Goal: Communication & Community: Connect with others

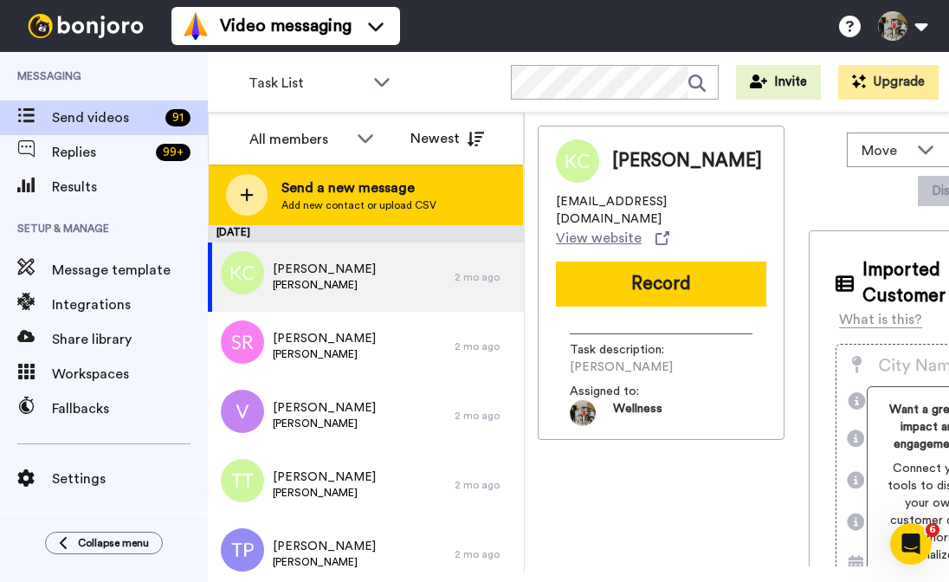
click at [335, 182] on span "Send a new message" at bounding box center [359, 188] width 155 height 21
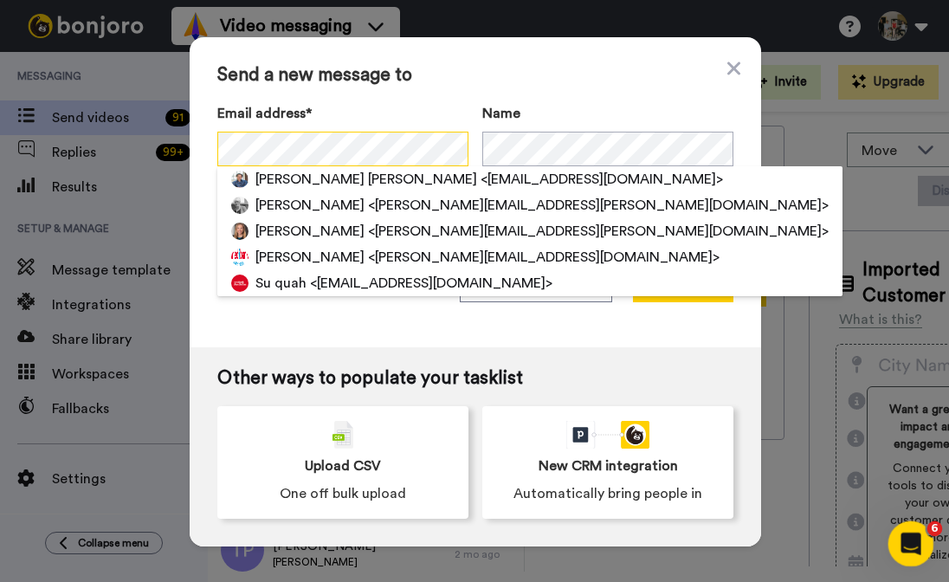
scroll to position [0, 37]
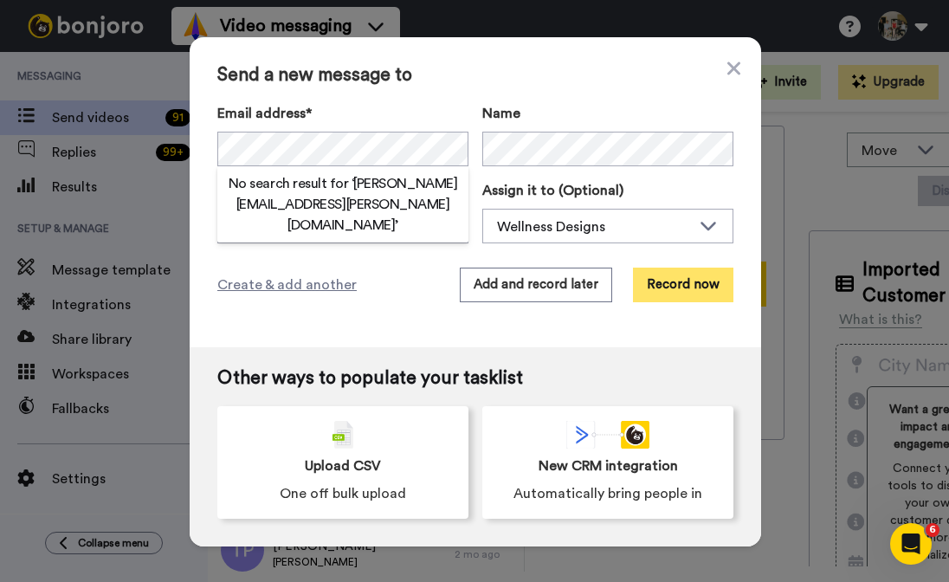
click at [680, 284] on button "Record now" at bounding box center [683, 285] width 100 height 35
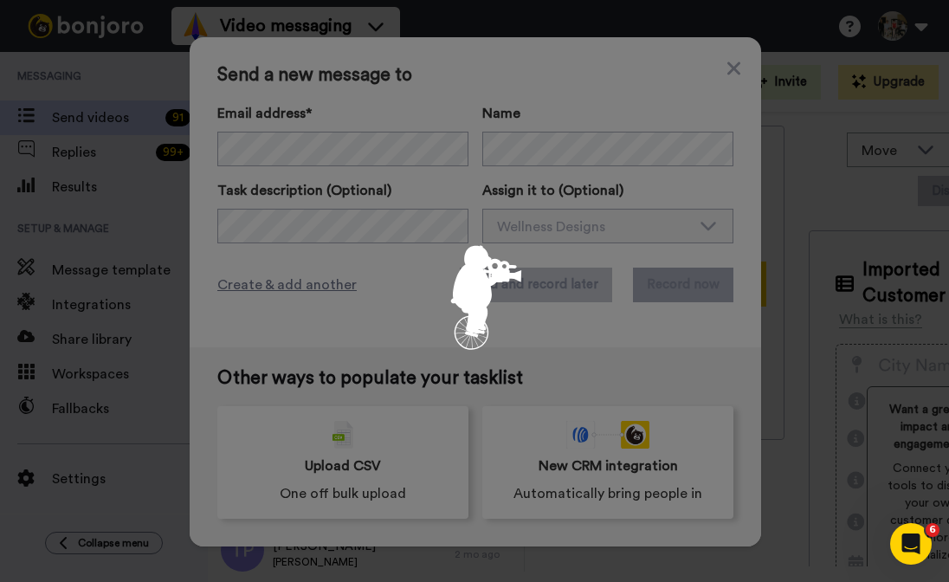
scroll to position [0, 0]
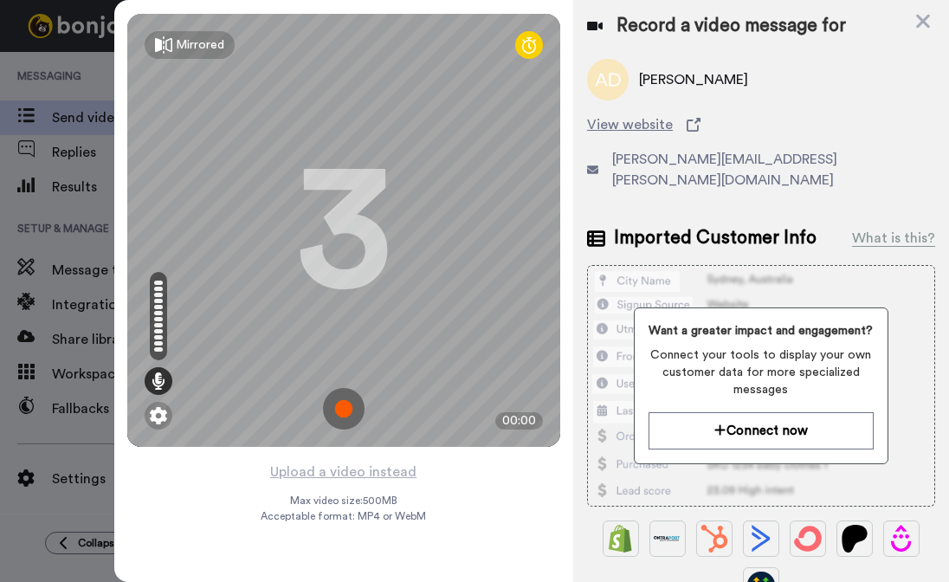
click at [344, 407] on img at bounding box center [344, 409] width 42 height 42
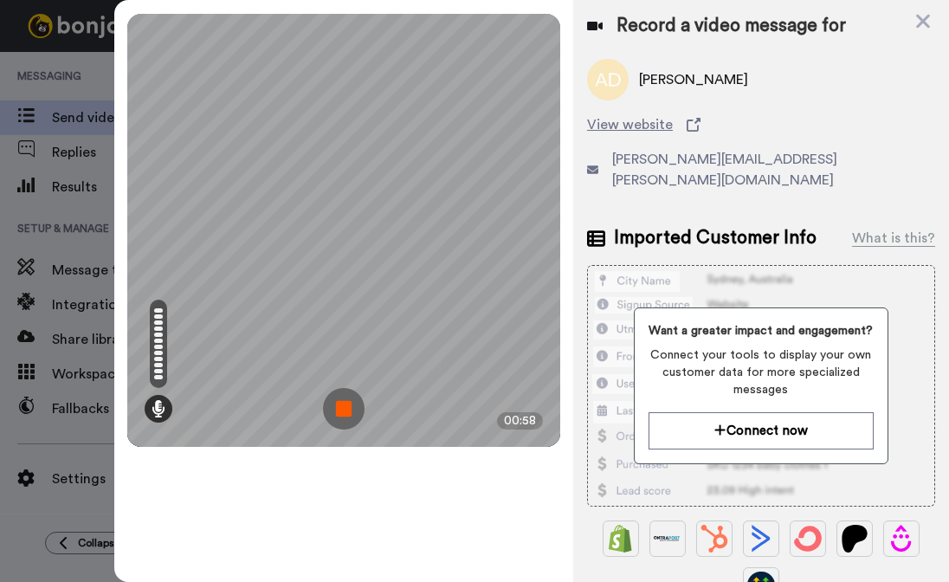
click at [346, 411] on img at bounding box center [344, 409] width 42 height 42
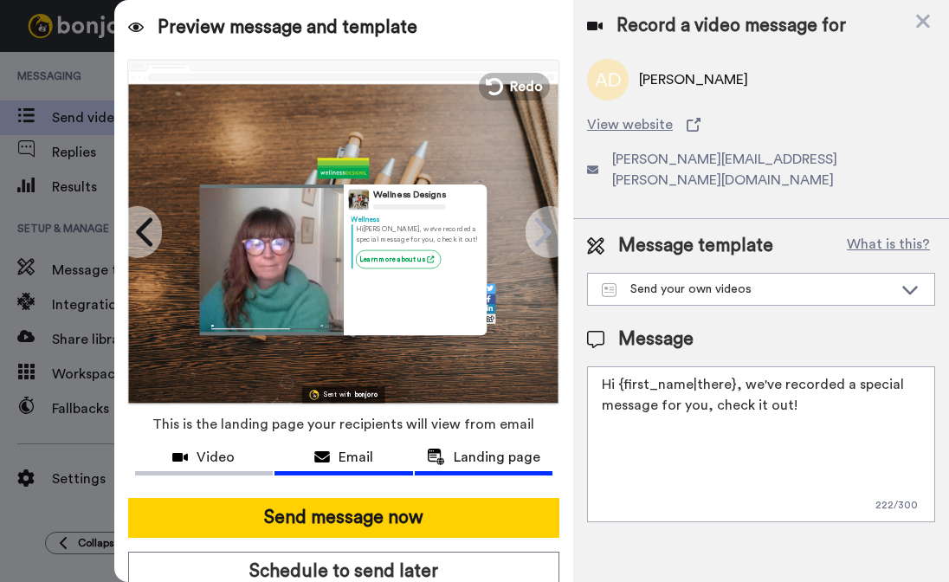
click at [364, 456] on span "Email" at bounding box center [356, 457] width 35 height 21
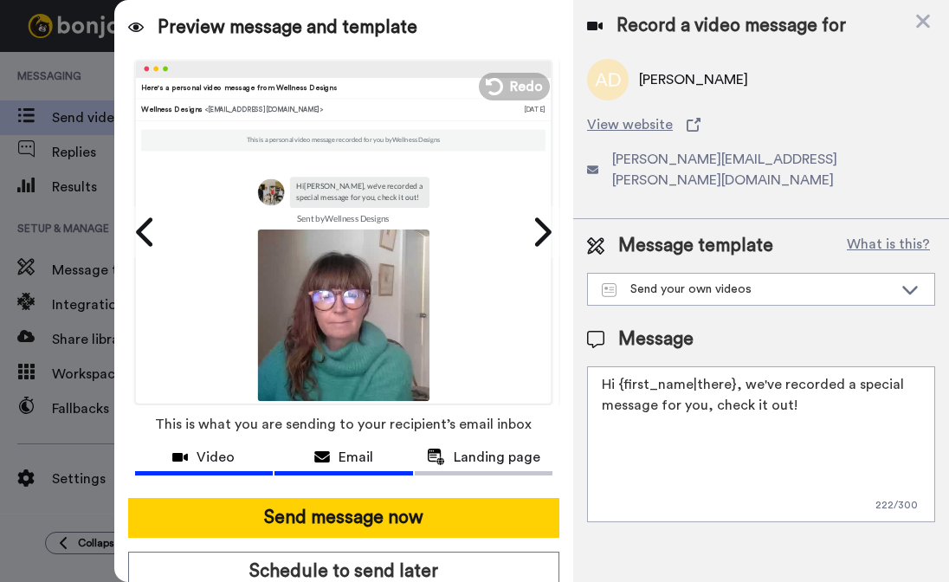
click at [213, 463] on span "Video" at bounding box center [216, 457] width 38 height 21
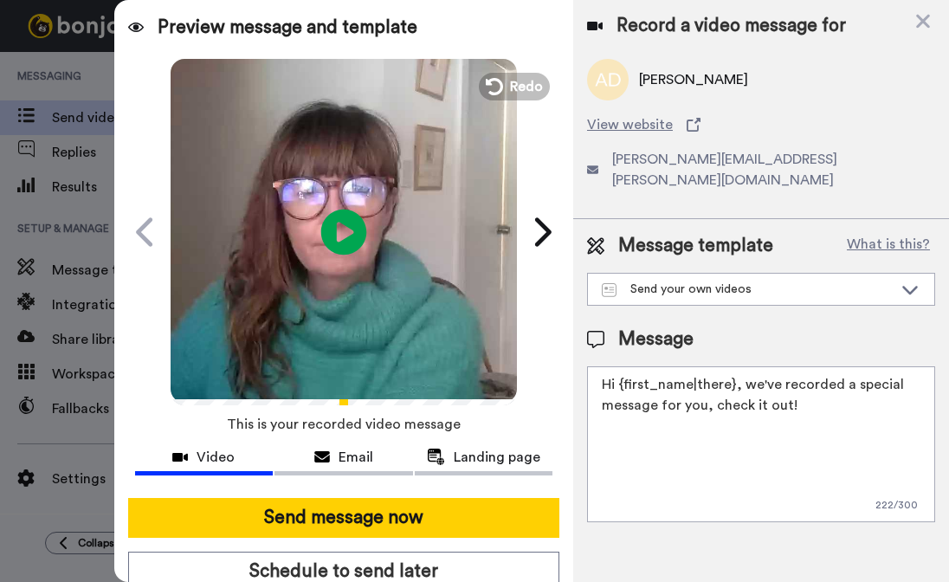
click at [339, 233] on icon "Play/Pause" at bounding box center [344, 232] width 46 height 82
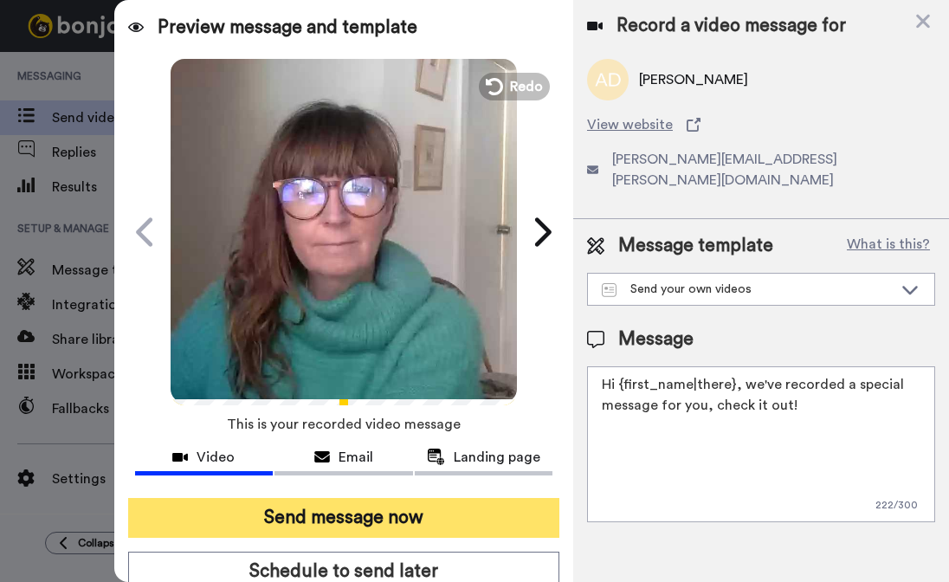
click at [371, 517] on button "Send message now" at bounding box center [343, 518] width 431 height 40
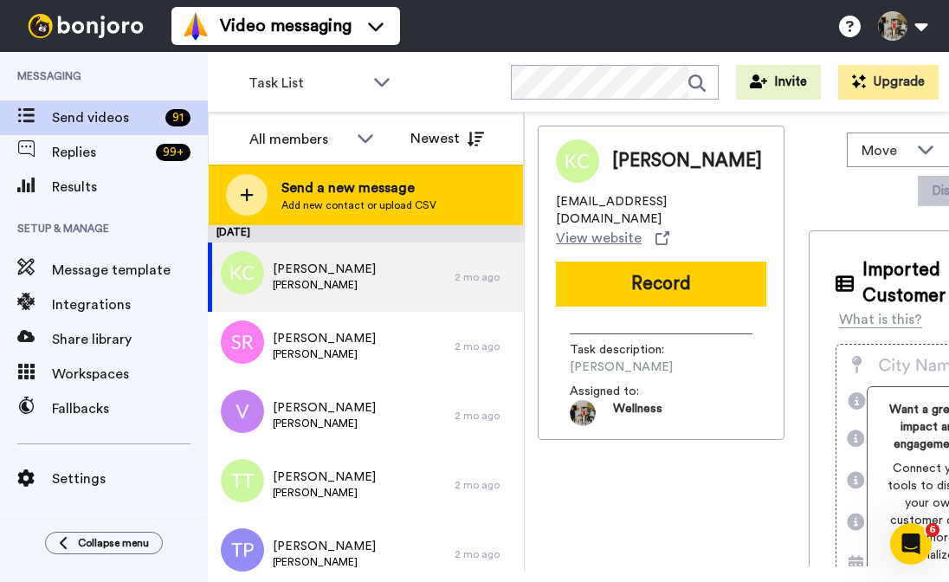
click at [373, 192] on span "Send a new message" at bounding box center [359, 188] width 155 height 21
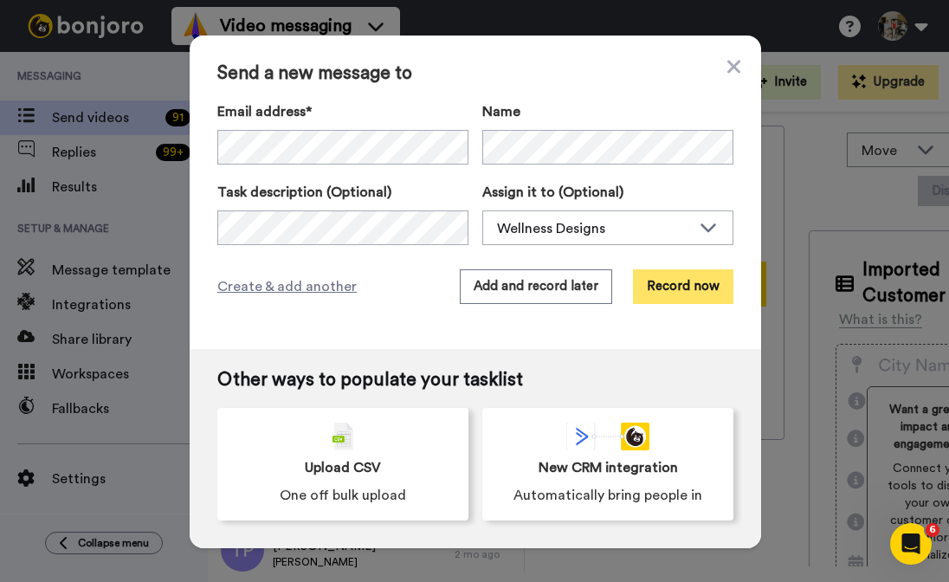
click at [673, 292] on button "Record now" at bounding box center [683, 286] width 100 height 35
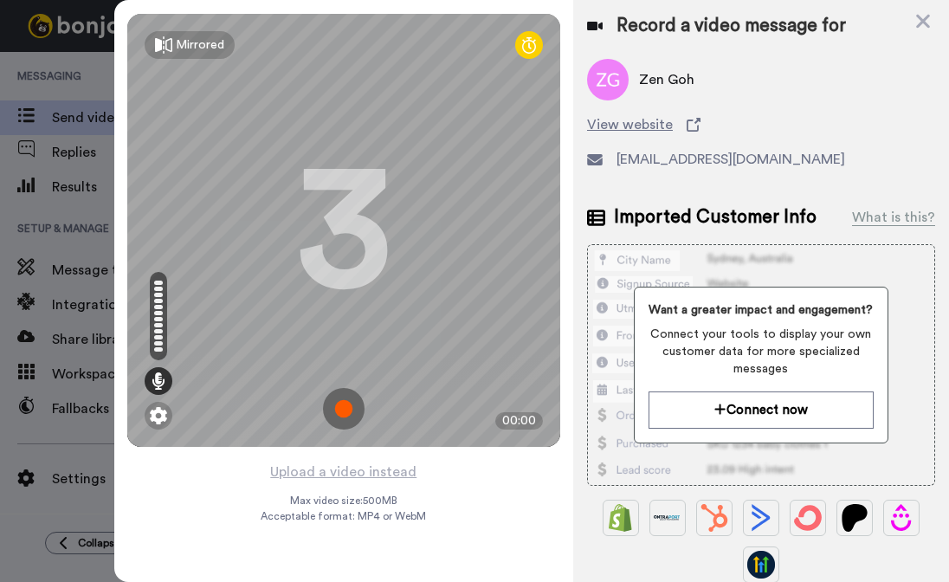
click at [347, 408] on img at bounding box center [344, 409] width 42 height 42
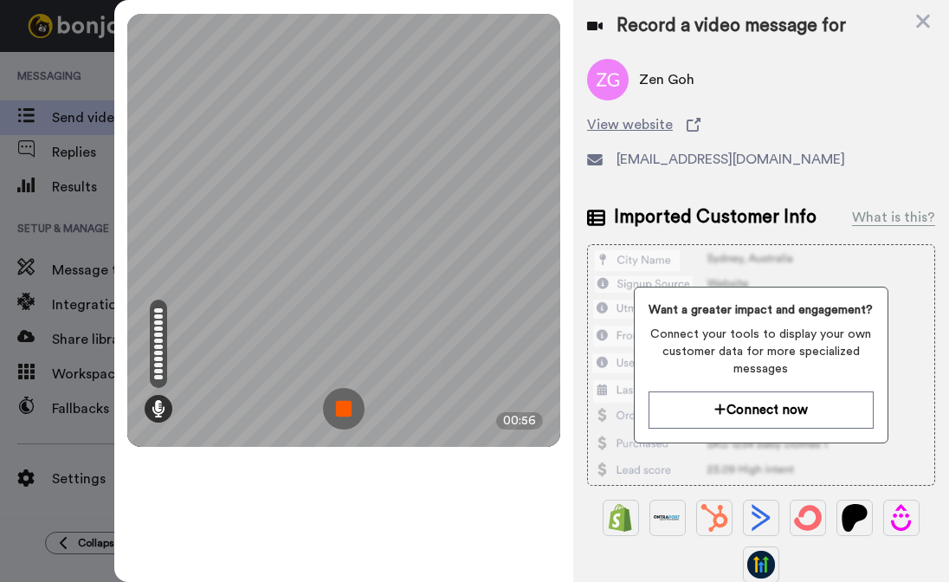
click at [352, 410] on img at bounding box center [344, 409] width 42 height 42
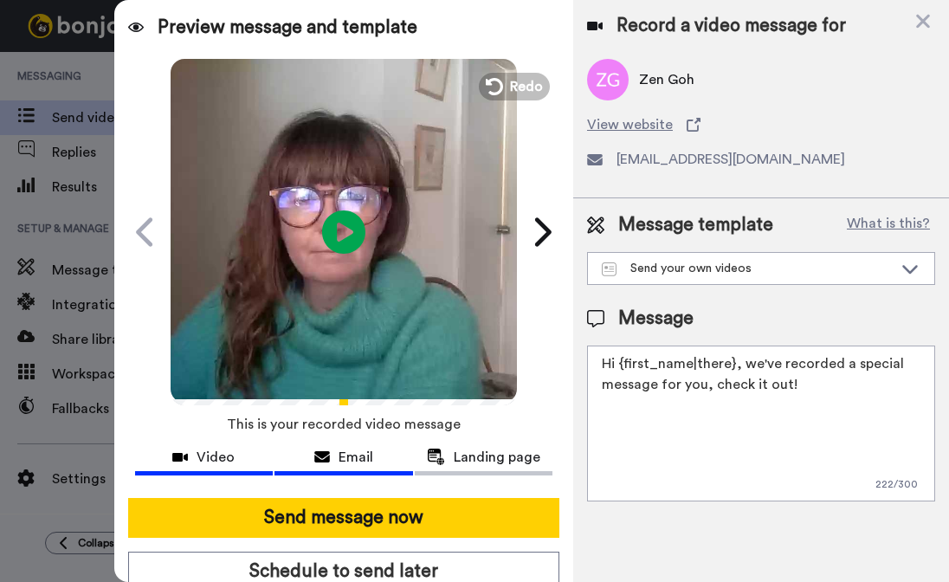
click at [347, 459] on span "Email" at bounding box center [356, 457] width 35 height 21
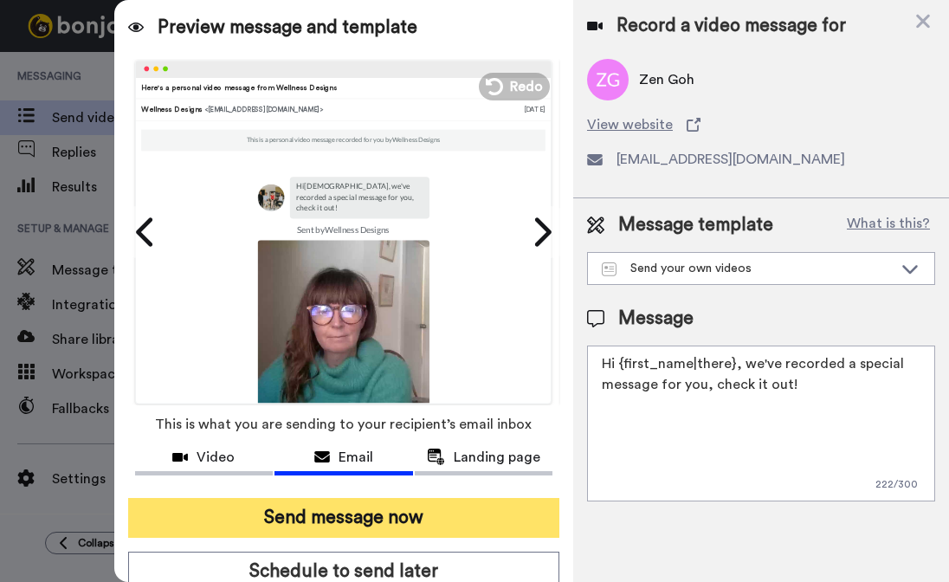
click at [316, 522] on button "Send message now" at bounding box center [343, 518] width 431 height 40
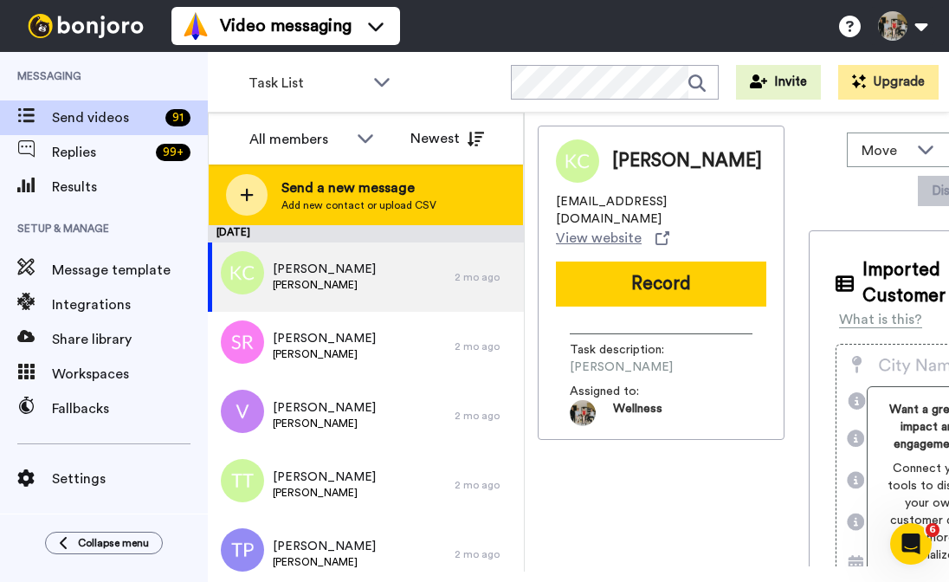
click at [385, 185] on span "Send a new message" at bounding box center [359, 188] width 155 height 21
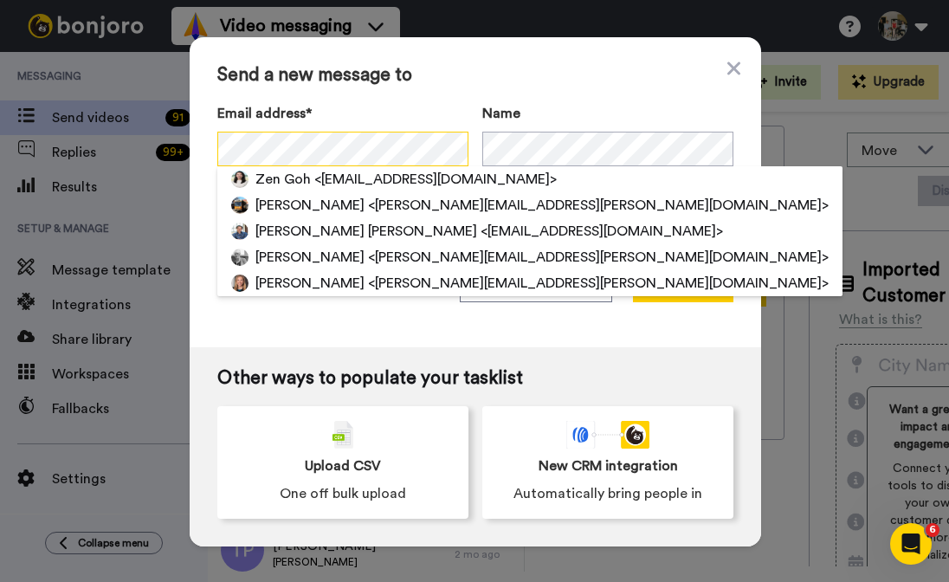
scroll to position [0, 16]
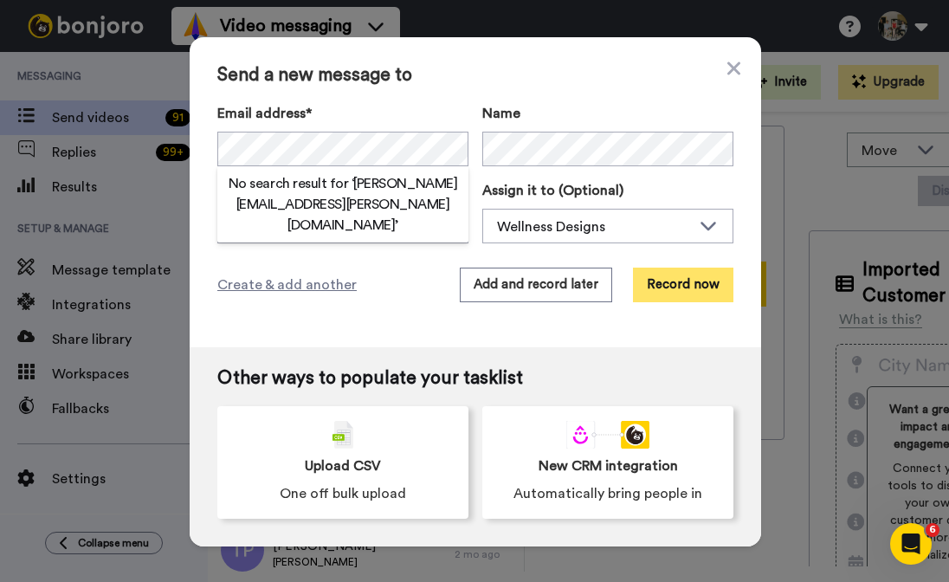
click at [681, 286] on button "Record now" at bounding box center [683, 285] width 100 height 35
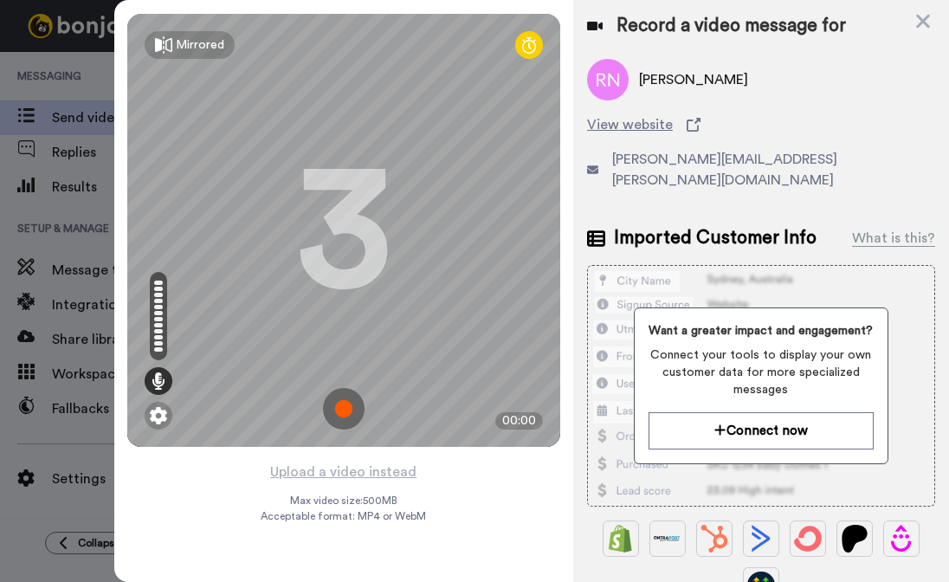
click at [344, 408] on img at bounding box center [344, 409] width 42 height 42
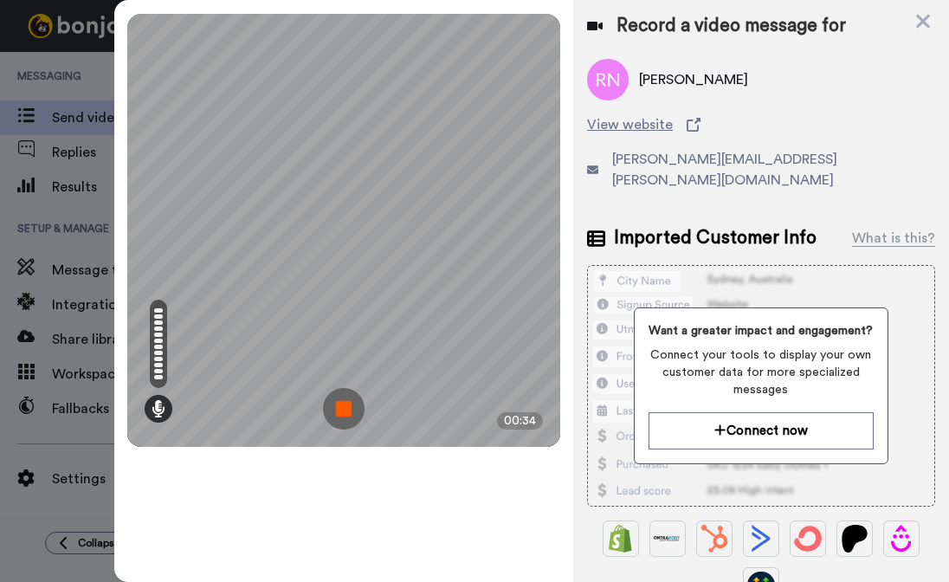
click at [344, 410] on img at bounding box center [344, 409] width 42 height 42
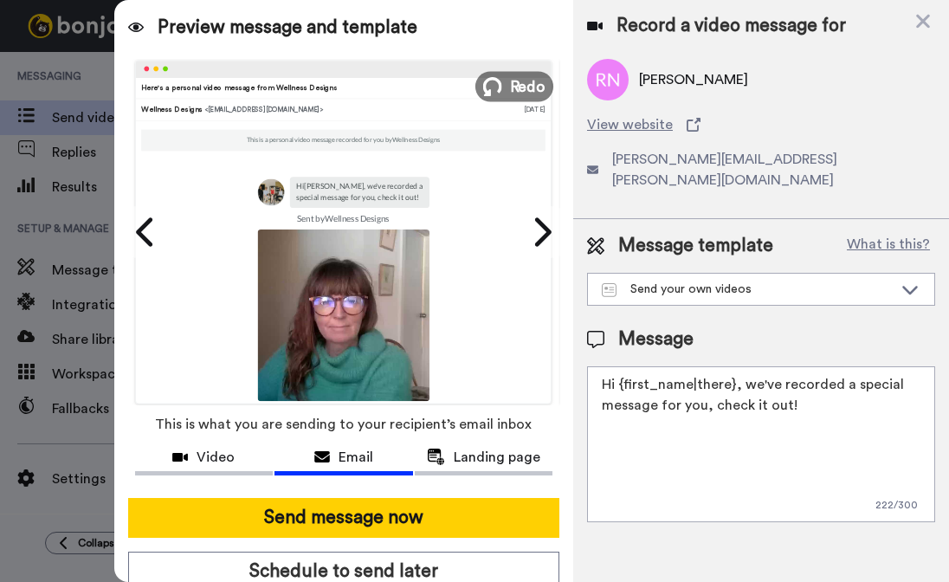
click at [513, 87] on span "Redo" at bounding box center [527, 86] width 36 height 23
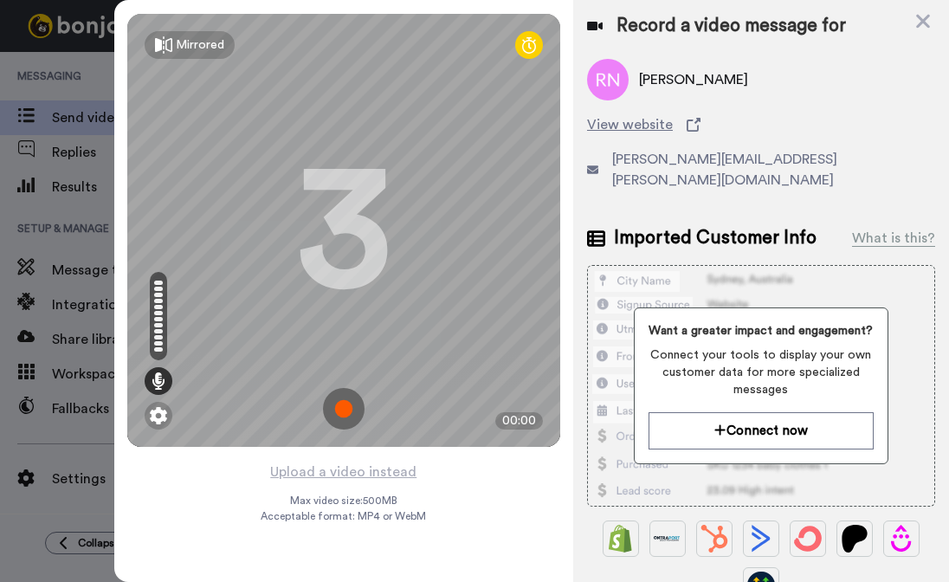
click at [347, 409] on img at bounding box center [344, 409] width 42 height 42
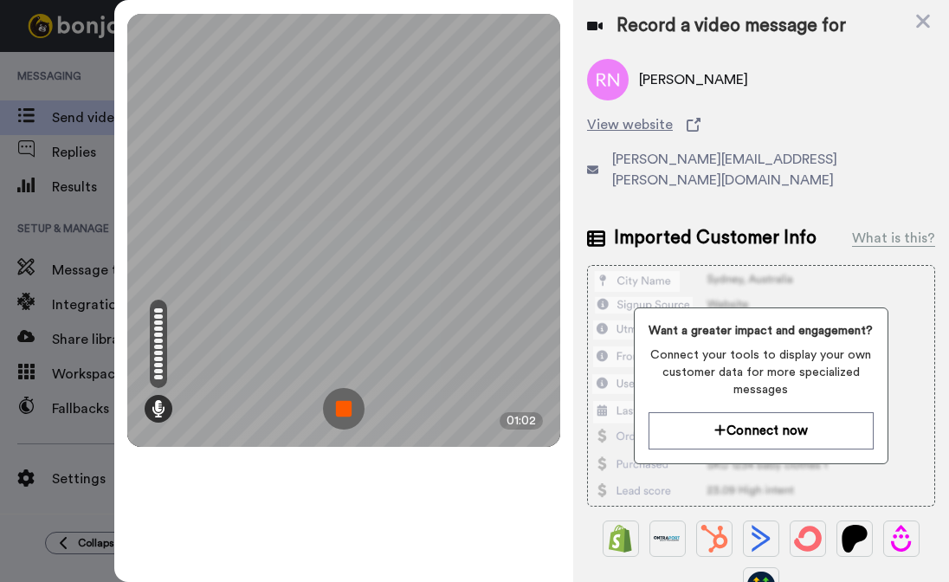
click at [344, 406] on img at bounding box center [344, 409] width 42 height 42
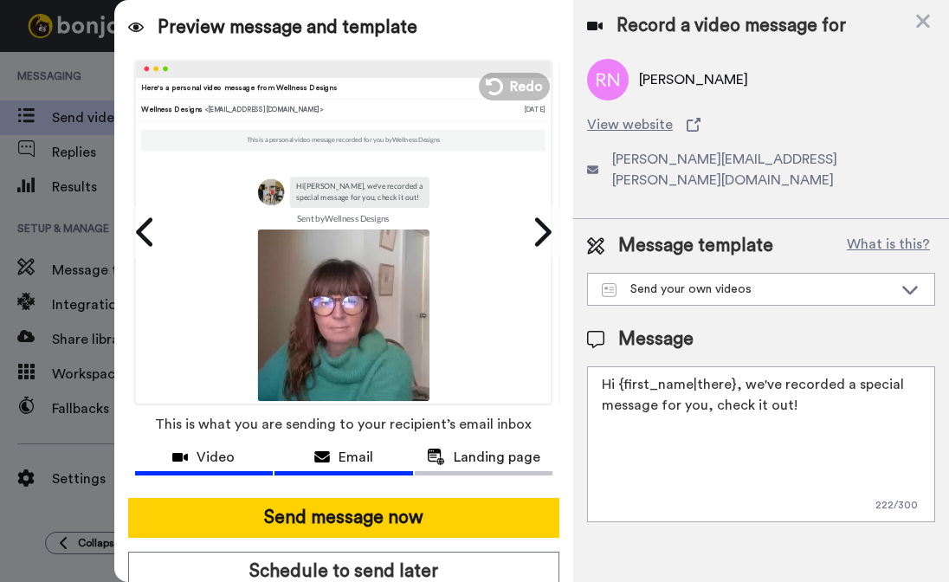
click at [203, 456] on span "Video" at bounding box center [216, 457] width 38 height 21
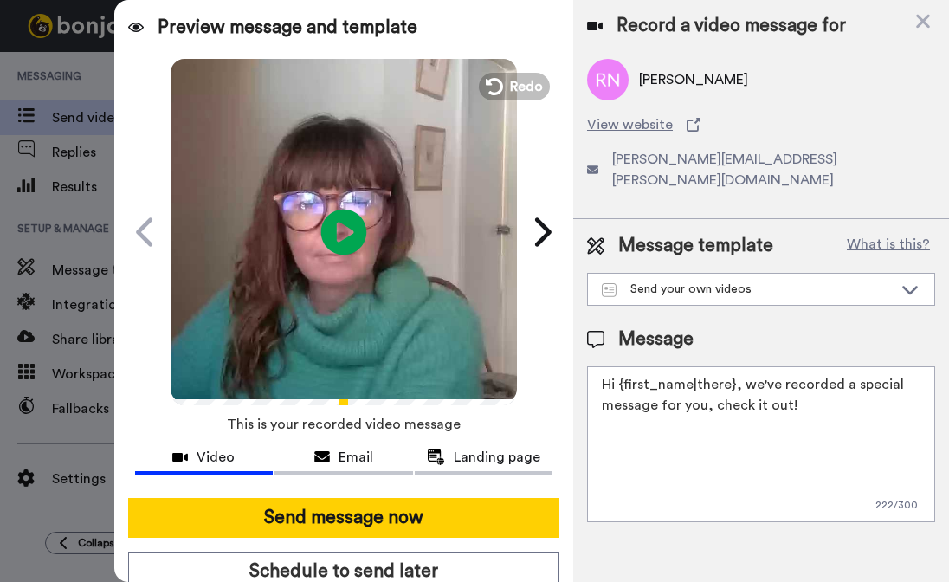
click at [340, 237] on icon at bounding box center [344, 232] width 46 height 46
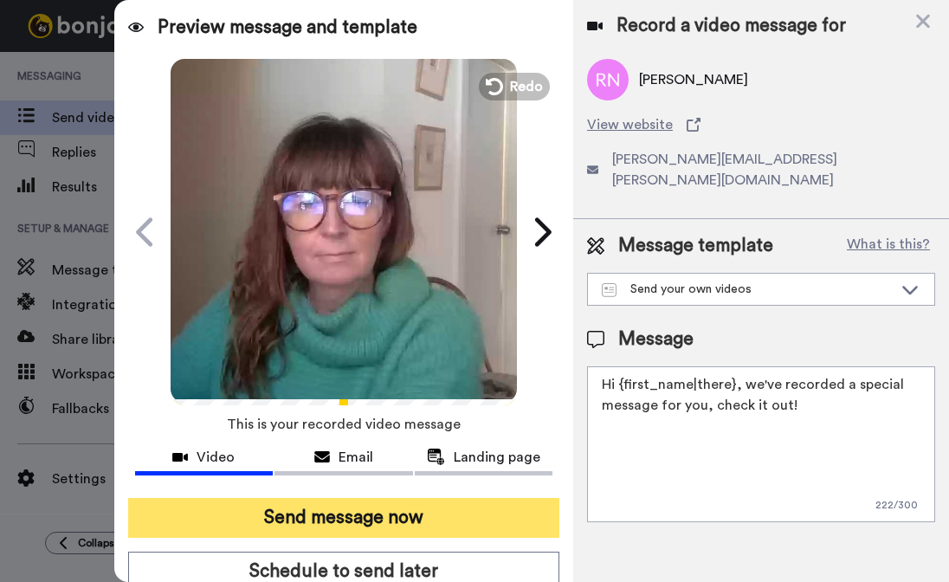
click at [353, 518] on button "Send message now" at bounding box center [343, 518] width 431 height 40
